Goal: Task Accomplishment & Management: Manage account settings

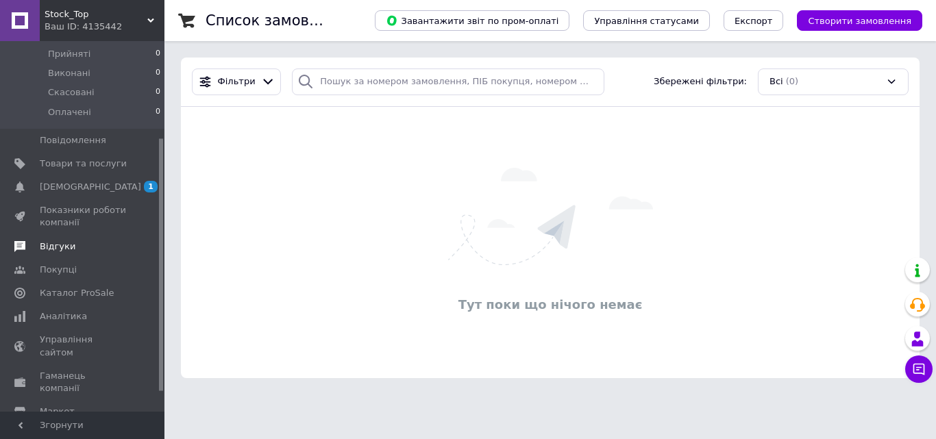
scroll to position [171, 0]
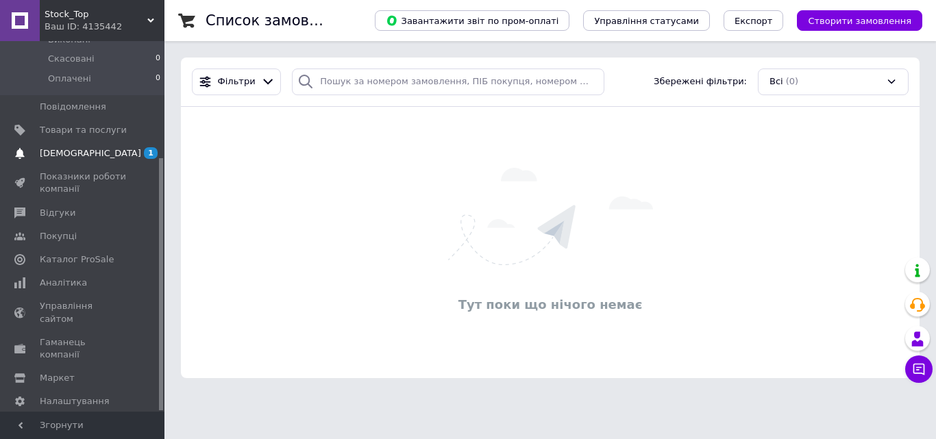
click at [99, 147] on span "[DEMOGRAPHIC_DATA]" at bounding box center [83, 153] width 87 height 12
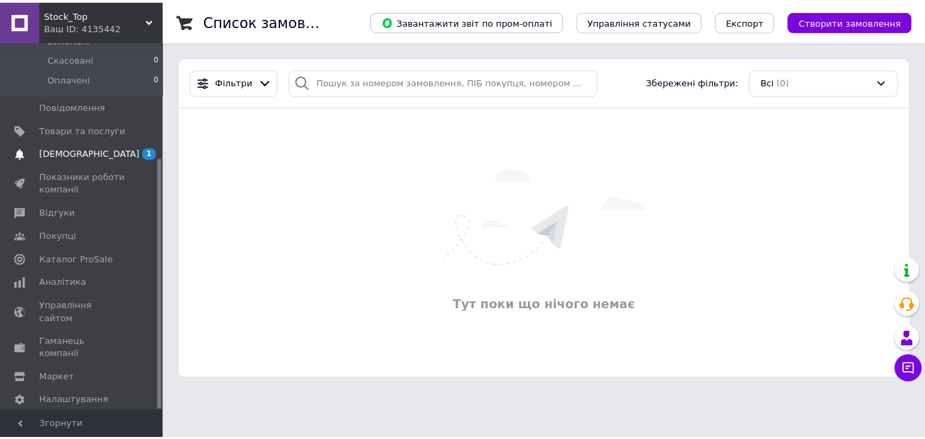
scroll to position [33, 0]
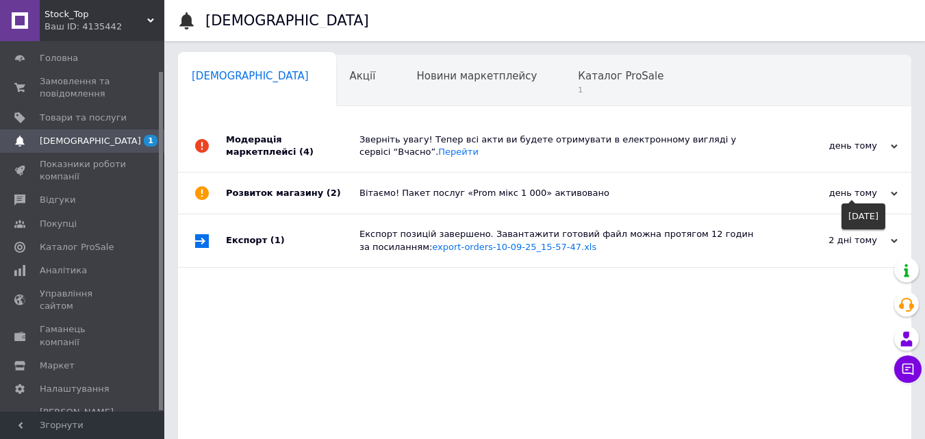
click at [890, 192] on div "день тому" at bounding box center [829, 193] width 137 height 12
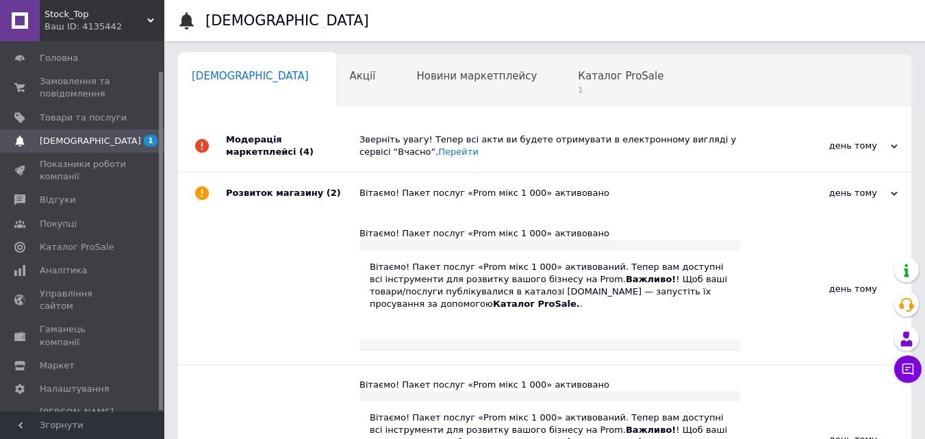
click at [157, 17] on div "Stock_Top Ваш ID: 4135442" at bounding box center [102, 20] width 125 height 41
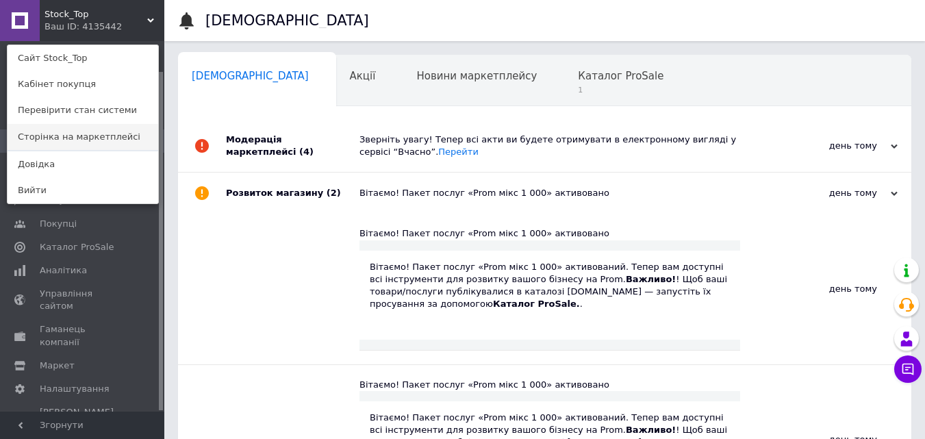
click at [79, 142] on link "Сторінка на маркетплейсі" at bounding box center [83, 137] width 151 height 26
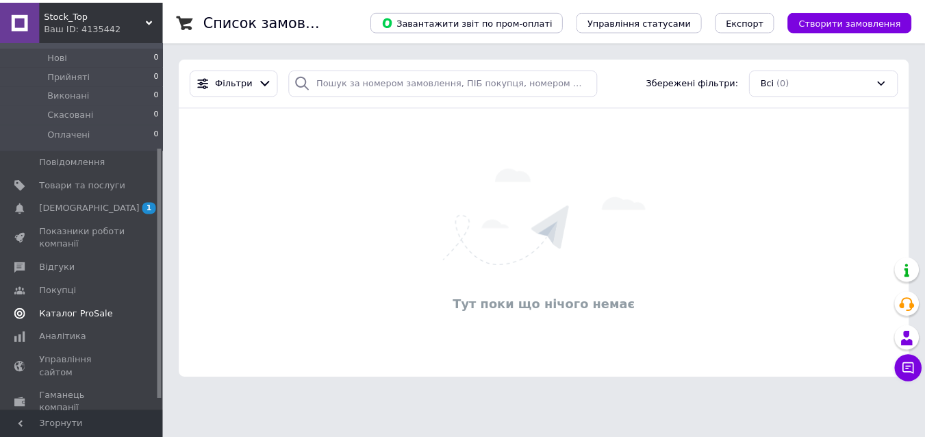
scroll to position [171, 0]
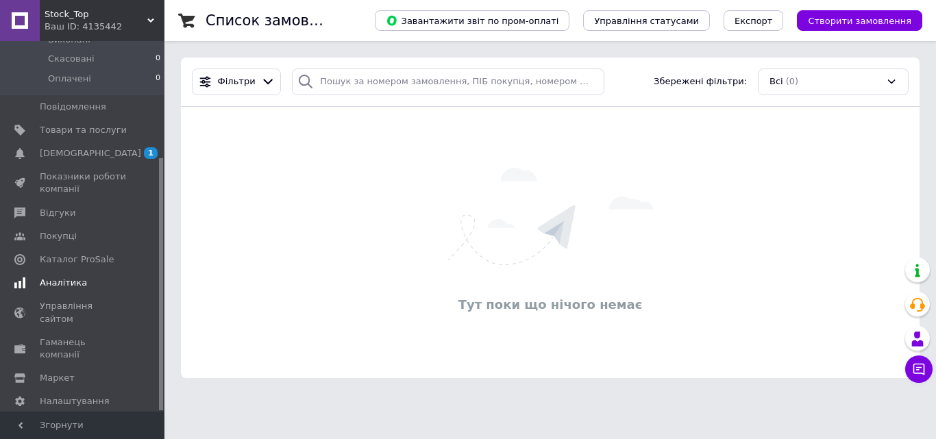
click at [68, 277] on span "Аналітика" at bounding box center [63, 283] width 47 height 12
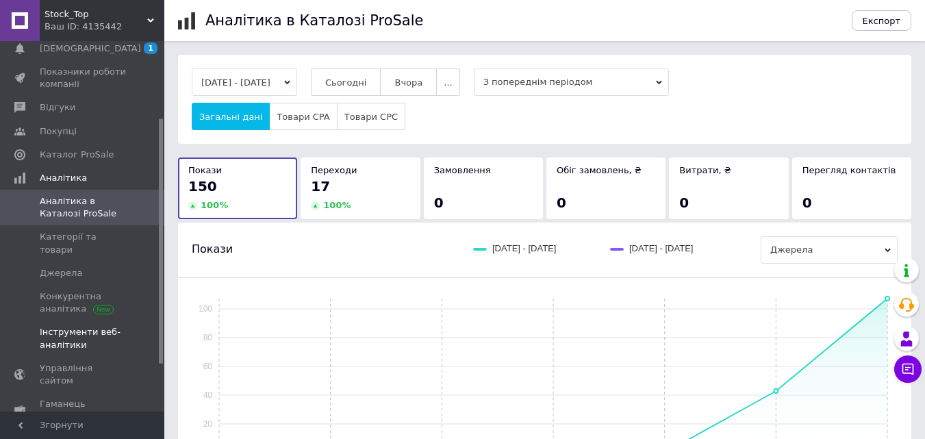
scroll to position [102, 0]
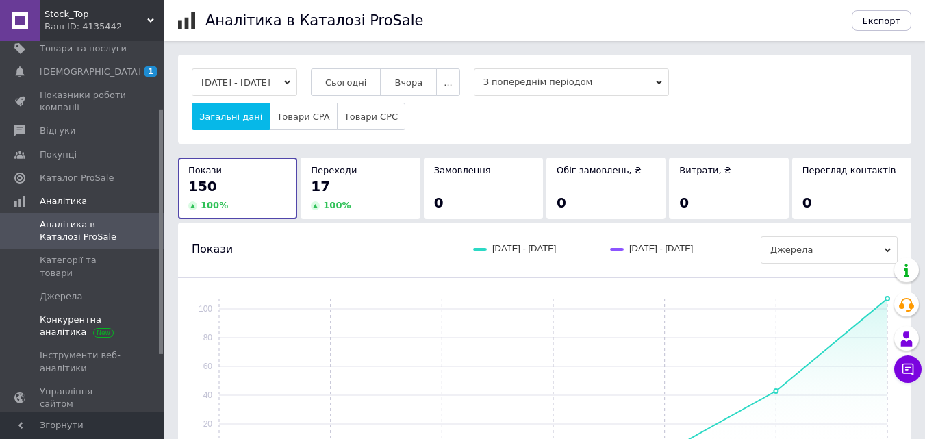
click at [45, 314] on span "Конкурентна аналітика" at bounding box center [83, 326] width 87 height 25
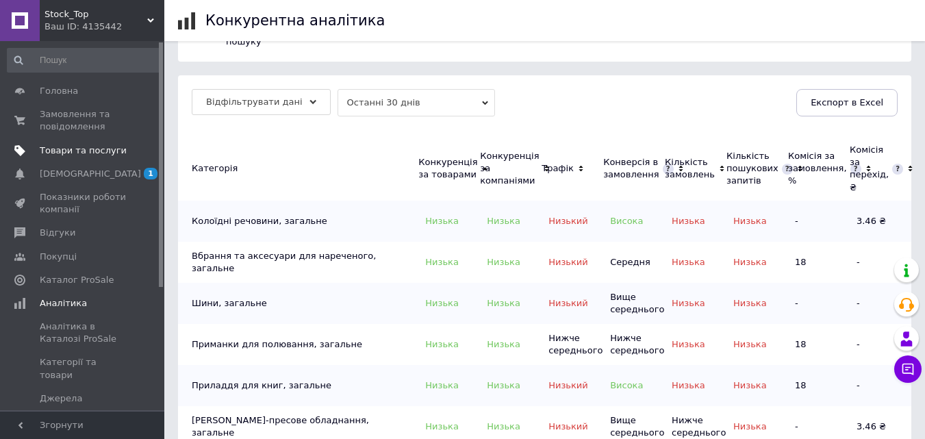
click at [84, 155] on span "Товари та послуги" at bounding box center [83, 151] width 87 height 12
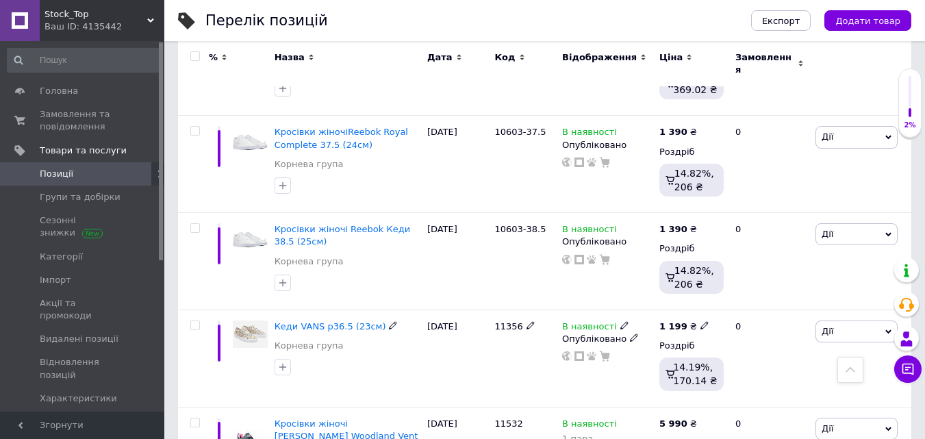
scroll to position [479, 0]
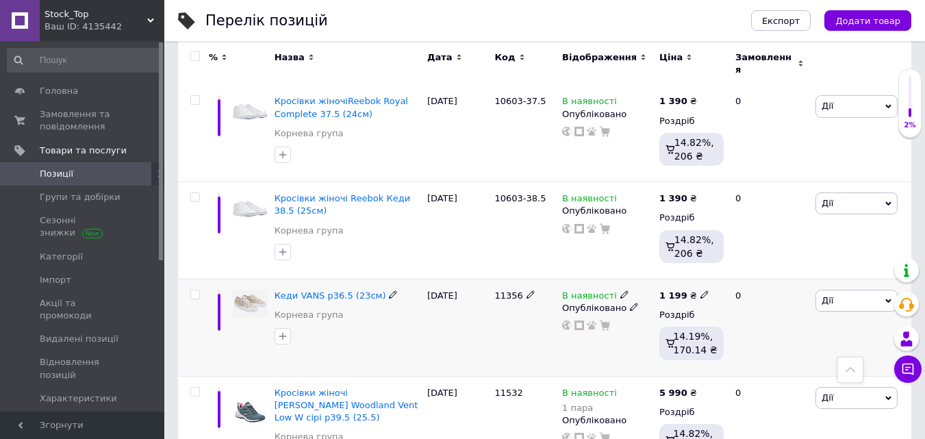
click at [411, 310] on div "Кеди VANS р36.5 (23см) [PERSON_NAME] група" at bounding box center [348, 309] width 146 height 38
click at [362, 290] on span "Кеди VANS р36.5 (23см)" at bounding box center [331, 295] width 112 height 10
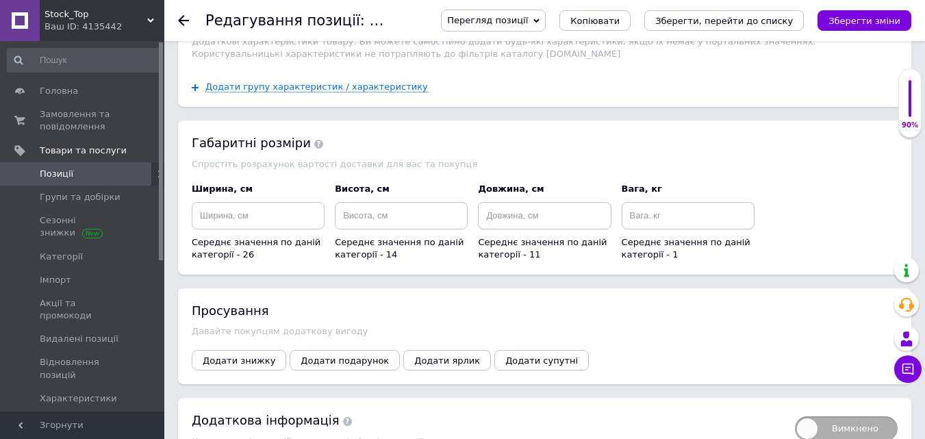
scroll to position [1711, 0]
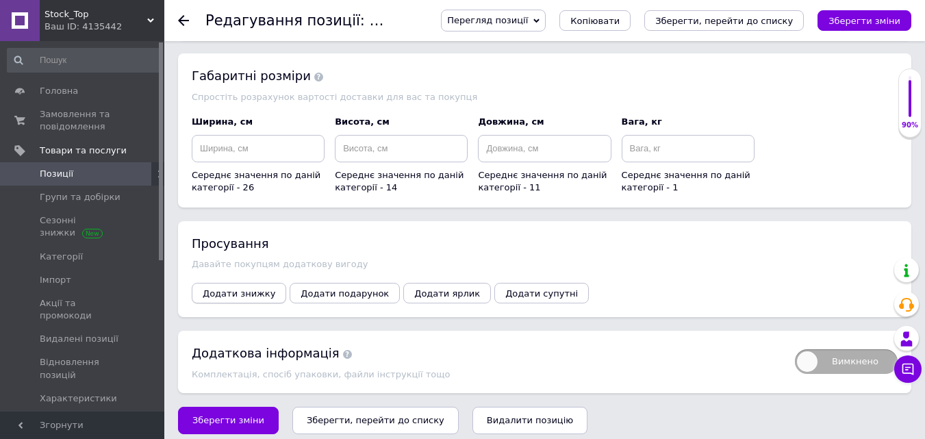
click at [246, 288] on span "Додати знижку" at bounding box center [239, 293] width 73 height 10
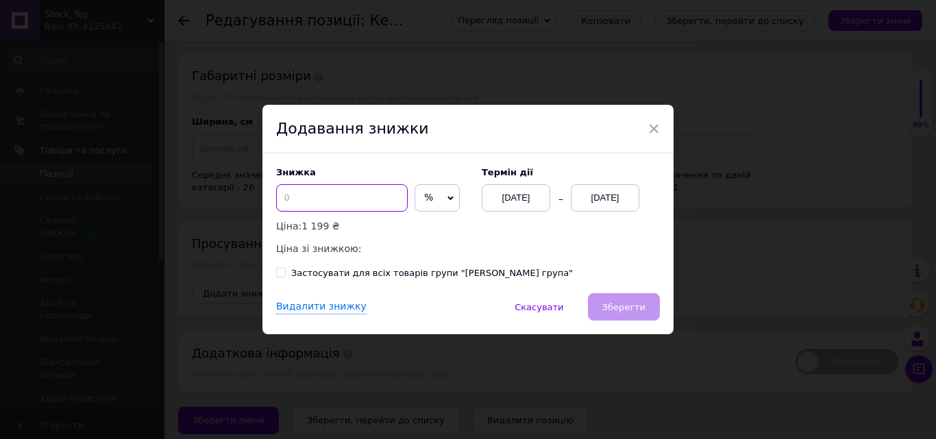
click at [288, 197] on input at bounding box center [341, 197] width 131 height 27
drag, startPoint x: 290, startPoint y: 196, endPoint x: 273, endPoint y: 199, distance: 18.0
click at [271, 201] on div "Знижка 15 % ₴ Ціна: 1 199 ₴ Ціна зі знижкою: 1 019.15 ₴ Термін дії [DATE] [DATE…" at bounding box center [467, 223] width 411 height 140
type input "20"
drag, startPoint x: 295, startPoint y: 201, endPoint x: 249, endPoint y: 194, distance: 47.1
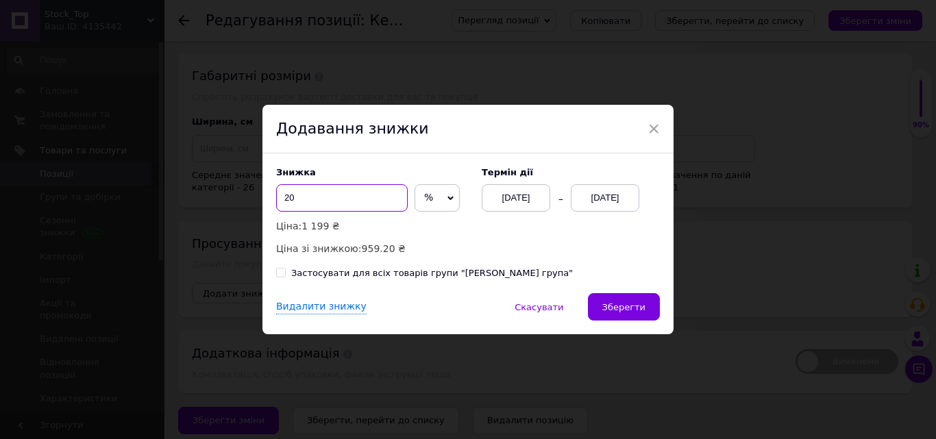
click at [249, 194] on div "× Додавання знижки Знижка 20 % ₴ Ціна: 1 199 ₴ Ціна зі знижкою: 959.20 ₴ Термін…" at bounding box center [468, 219] width 936 height 439
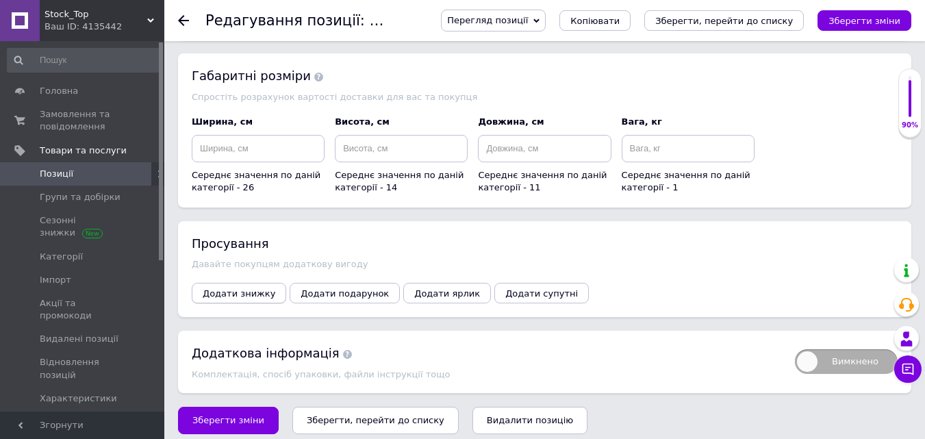
click at [232, 288] on span "Додати знижку" at bounding box center [239, 293] width 73 height 10
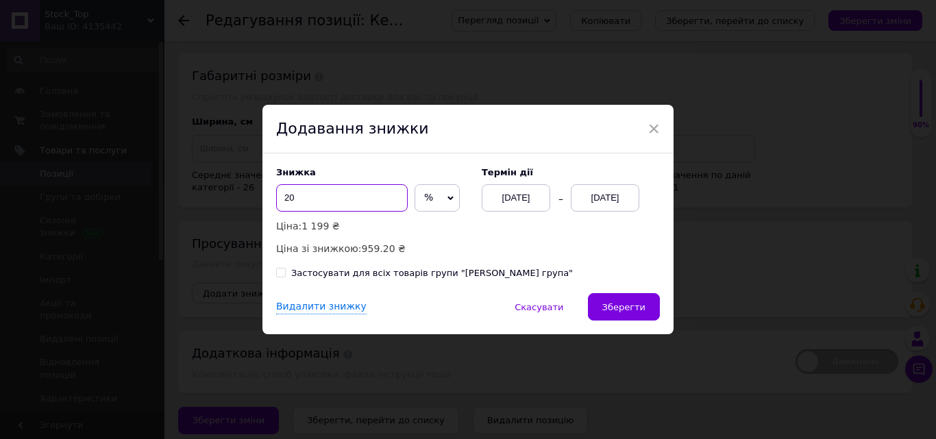
click at [295, 199] on input "20" at bounding box center [341, 197] width 131 height 27
type input "2"
type input "15"
click at [625, 308] on span "Зберегти" at bounding box center [623, 307] width 43 height 10
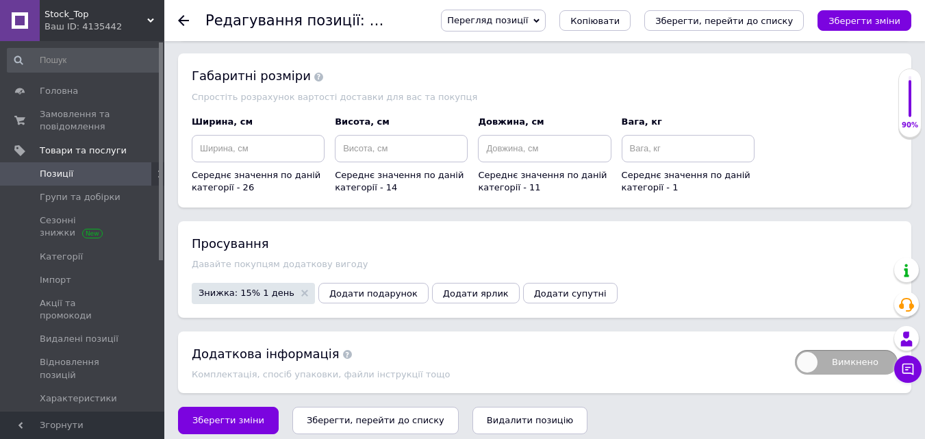
drag, startPoint x: 211, startPoint y: 406, endPoint x: 655, endPoint y: 387, distance: 444.9
click at [211, 415] on span "Зберегти зміни" at bounding box center [228, 420] width 72 height 10
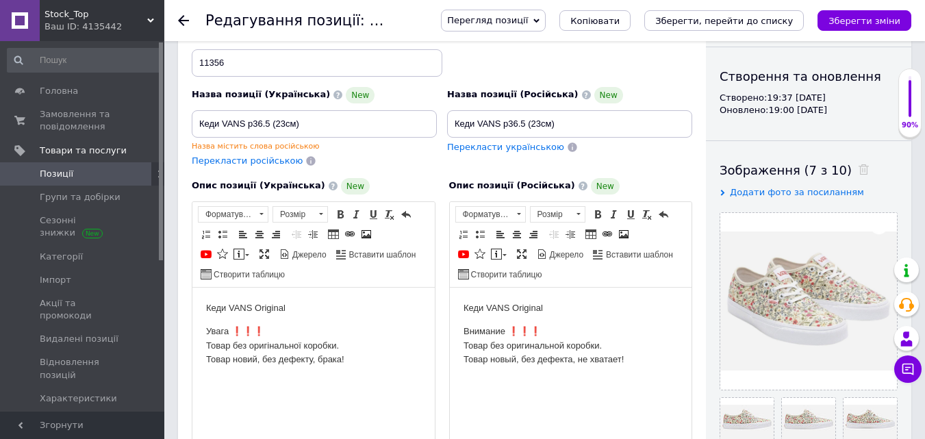
scroll to position [67, 0]
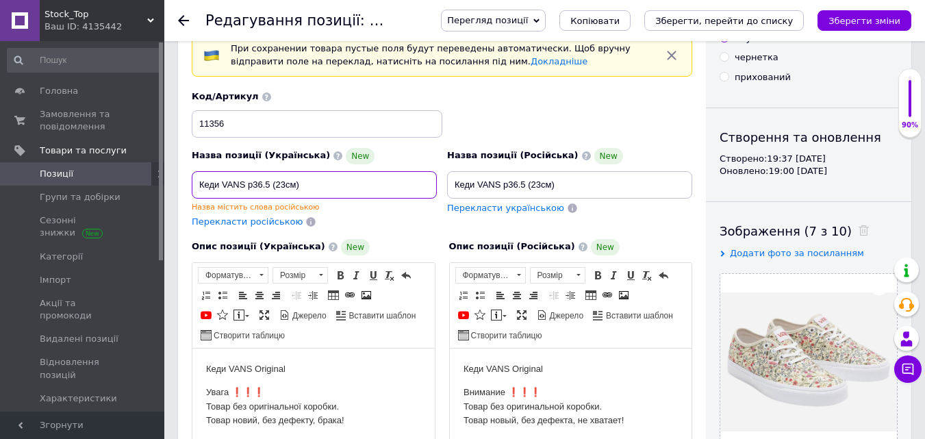
drag, startPoint x: 314, startPoint y: 190, endPoint x: 153, endPoint y: 182, distance: 160.5
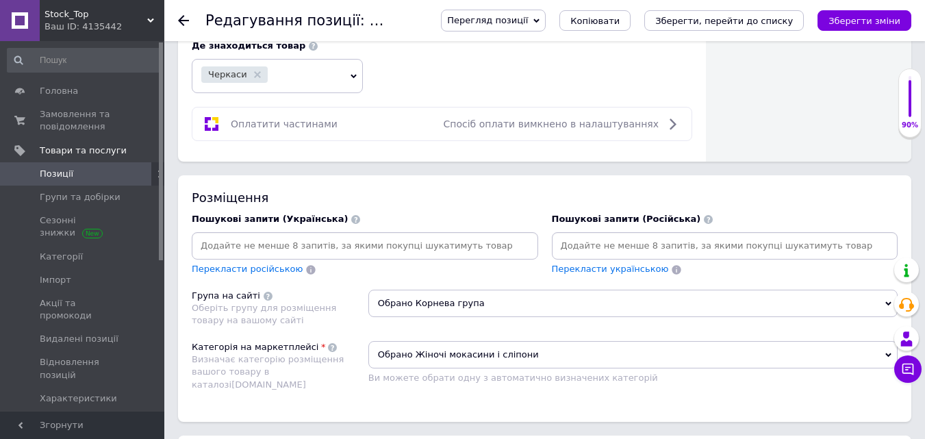
scroll to position [889, 0]
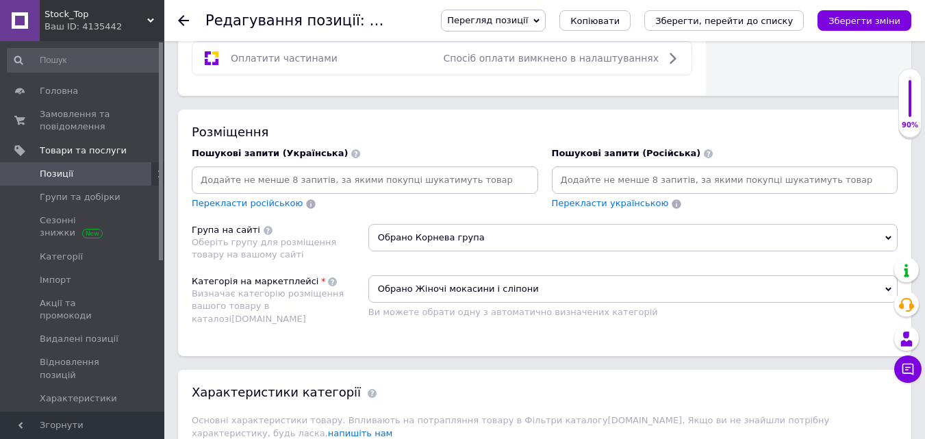
click at [240, 181] on input at bounding box center [365, 180] width 341 height 21
paste input "Кеди VANS р36.5 (23см)"
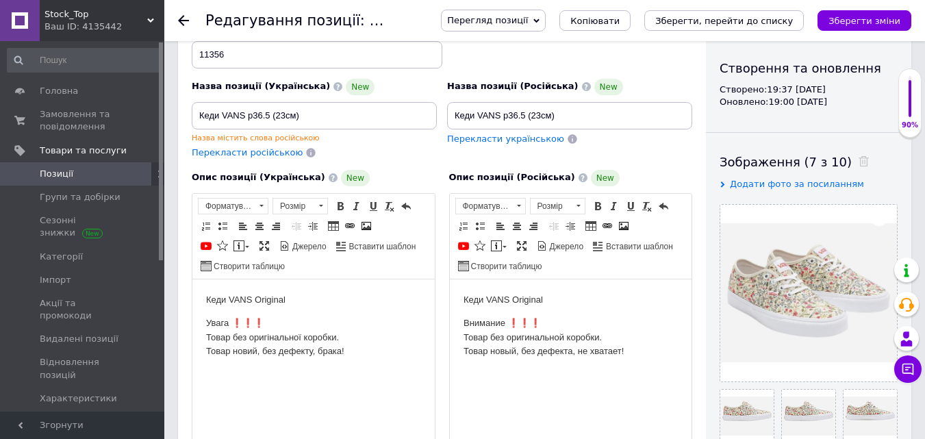
scroll to position [136, 0]
type input "Кеди VANS р36.5 (23см)"
drag, startPoint x: 573, startPoint y: 121, endPoint x: 452, endPoint y: 111, distance: 121.0
click at [452, 111] on input "Кеди VANS р36.5 (23см)" at bounding box center [569, 116] width 245 height 27
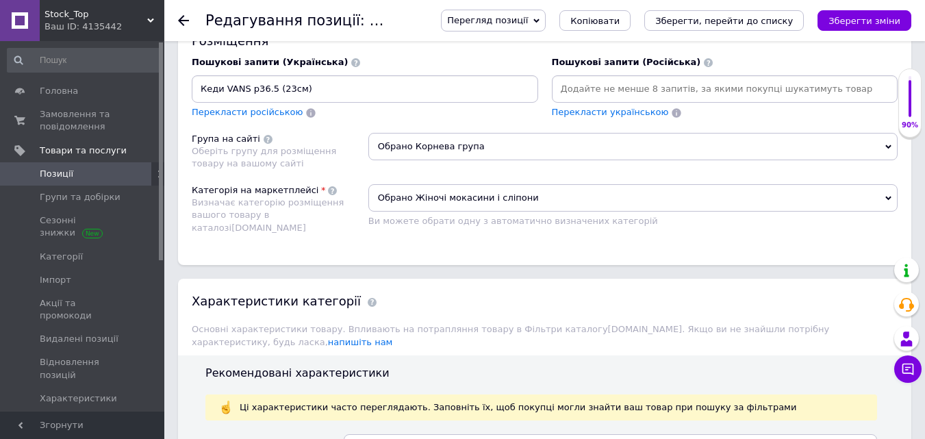
scroll to position [889, 0]
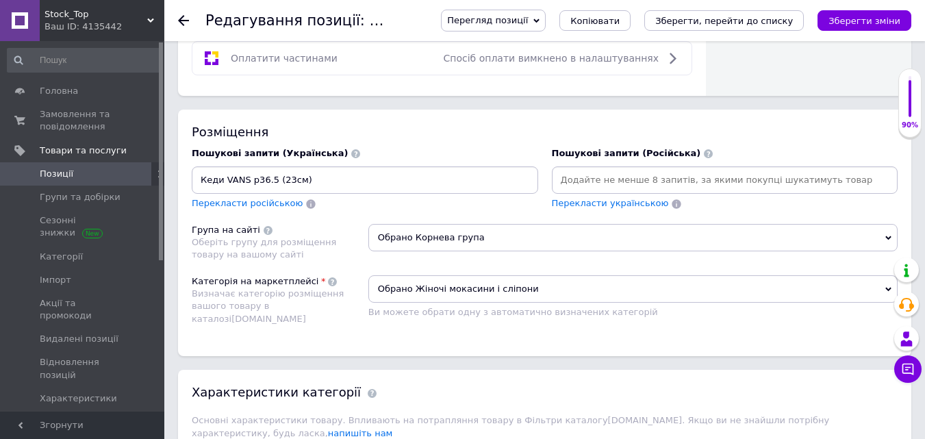
click at [576, 179] on input at bounding box center [725, 180] width 341 height 21
paste input "Кеди VANS р36.5 (23см)"
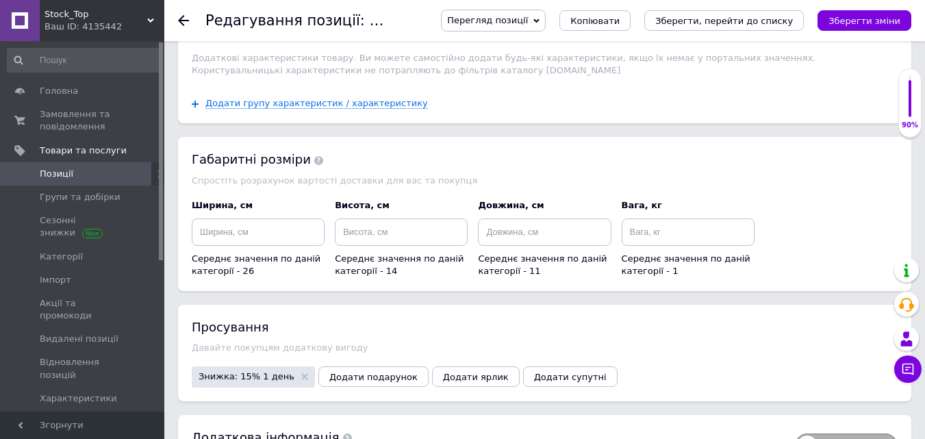
scroll to position [1711, 0]
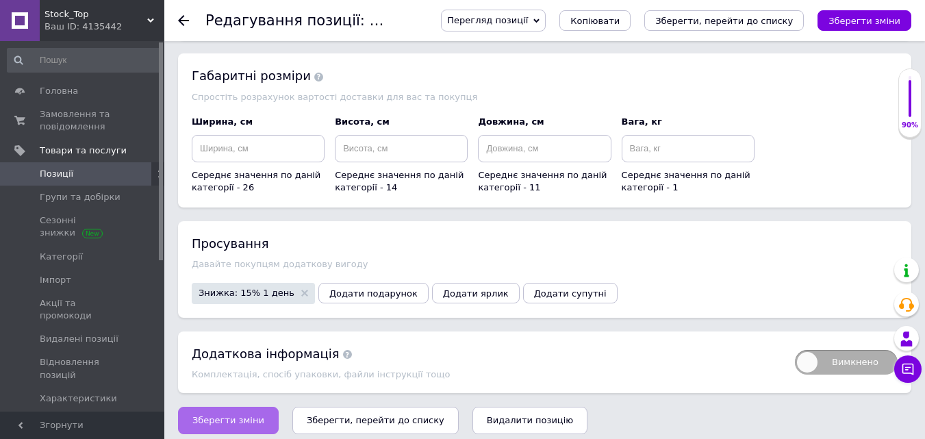
type input "Кеди VANS р36.5 (23см)"
click at [243, 415] on span "Зберегти зміни" at bounding box center [228, 420] width 72 height 10
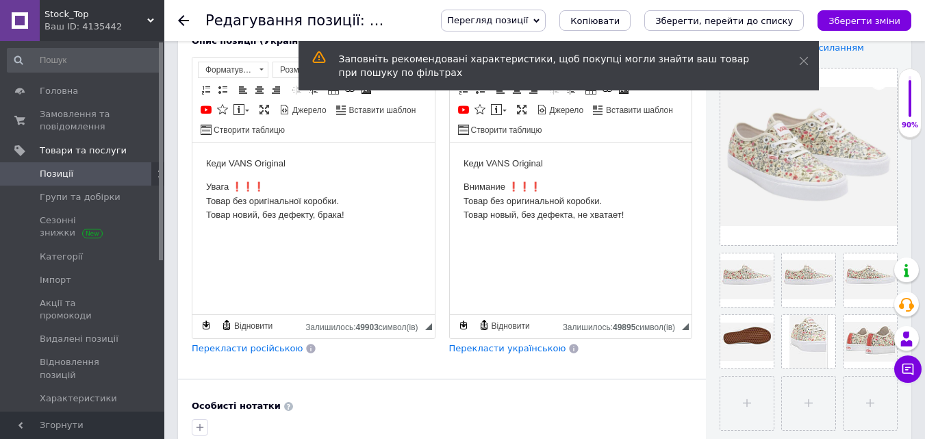
scroll to position [0, 0]
